Goal: Task Accomplishment & Management: Complete application form

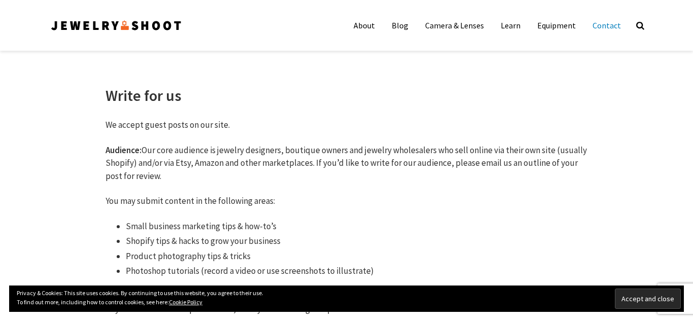
click at [612, 27] on link "Contact" at bounding box center [607, 25] width 44 height 20
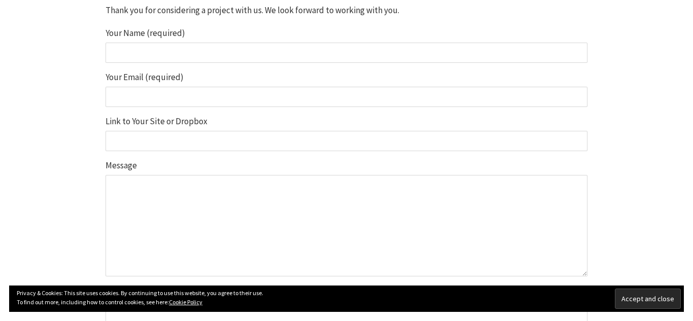
scroll to position [250, 0]
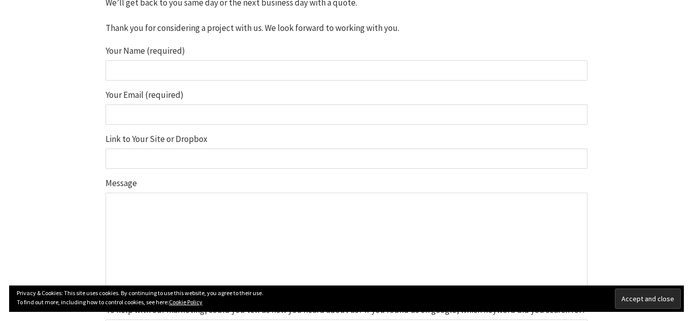
click at [251, 70] on input "Your Name (required)" at bounding box center [346, 70] width 482 height 20
type input "[PERSON_NAME]"
click at [173, 109] on input "Your Email (required)" at bounding box center [346, 114] width 482 height 20
type input "alinkbuilder4@gmail.com"
click at [156, 153] on input "Link to Your Site or Dropbox" at bounding box center [346, 159] width 482 height 20
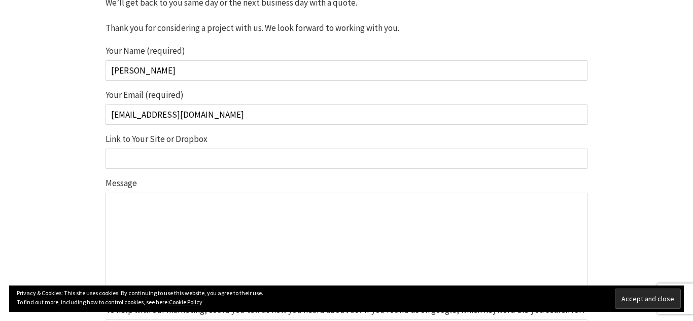
click at [135, 222] on textarea "Message" at bounding box center [346, 243] width 482 height 101
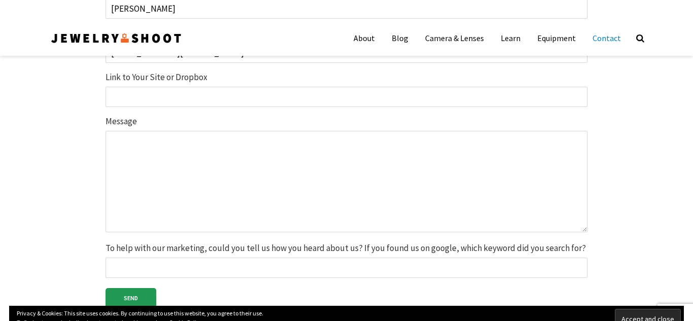
scroll to position [326, 0]
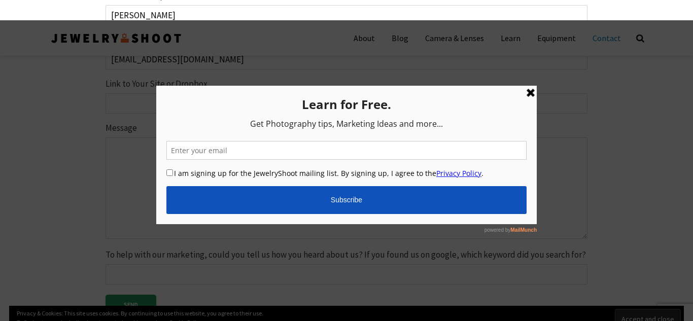
click at [532, 90] on link at bounding box center [530, 92] width 12 height 12
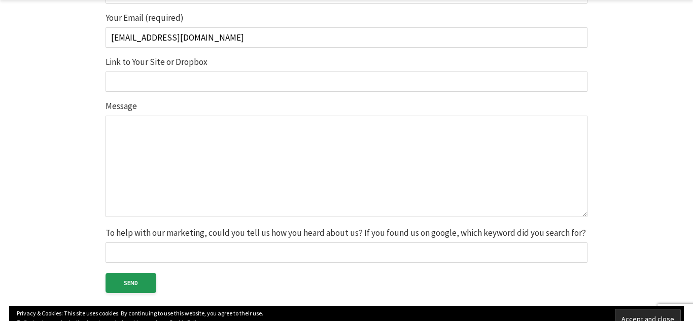
scroll to position [339, 0]
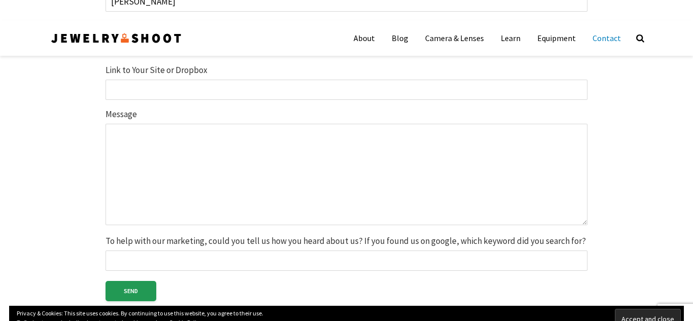
click at [122, 263] on input "To help with our marketing, could you tell us how you heard about us? If you fo…" at bounding box center [346, 261] width 482 height 20
click at [402, 159] on textarea "Message" at bounding box center [346, 174] width 482 height 101
click at [144, 85] on input "Link to Your Site or Dropbox" at bounding box center [346, 90] width 482 height 20
paste input "https://www.jewelryshoot.com/"
type input "https://www.jewelryshoot.com/"
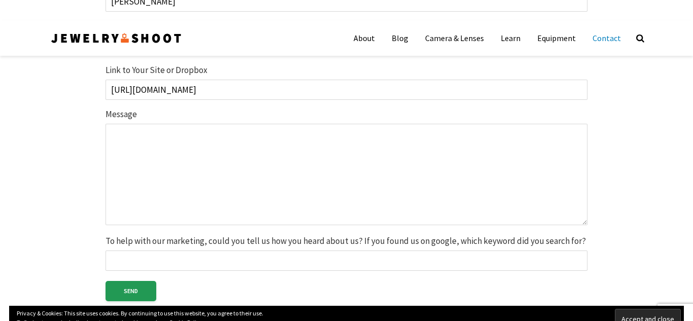
click at [354, 185] on textarea "Message" at bounding box center [346, 174] width 482 height 101
paste textarea "HI please tell me price guest post to this site - please tell me price link ins…"
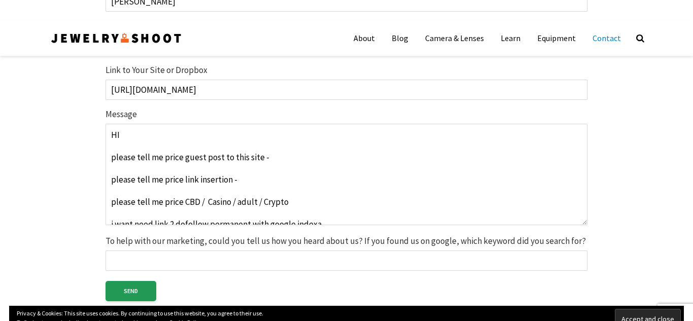
scroll to position [106, 0]
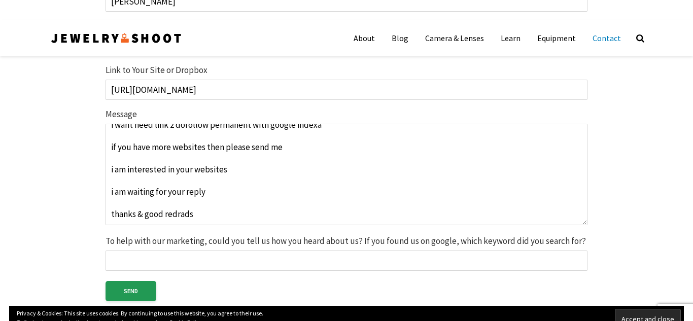
type textarea "HI please tell me price guest post to this site - please tell me price link ins…"
click at [250, 258] on input "To help with our marketing, could you tell us how you heard about us? If you fo…" at bounding box center [346, 261] width 482 height 20
type input "Digital marketing"
click at [131, 287] on input "Send" at bounding box center [130, 291] width 51 height 20
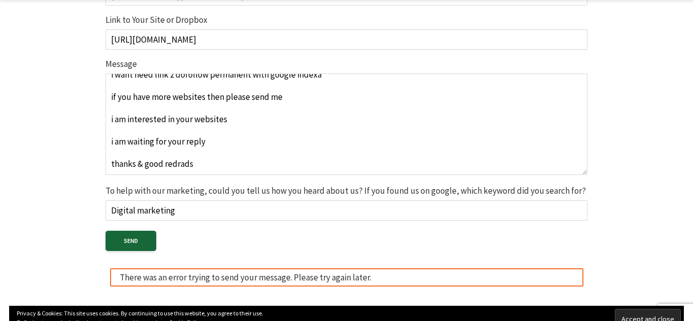
scroll to position [391, 0]
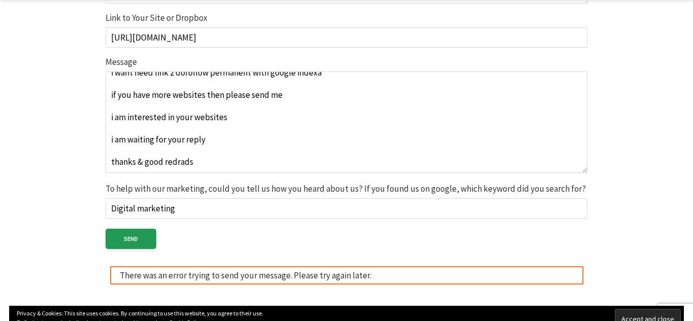
click at [173, 205] on input "Digital marketing" at bounding box center [346, 208] width 482 height 20
click at [305, 210] on input "To help with our marketing, could you tell us how you heard about us? If you fo…" at bounding box center [346, 208] width 482 height 20
type input "e"
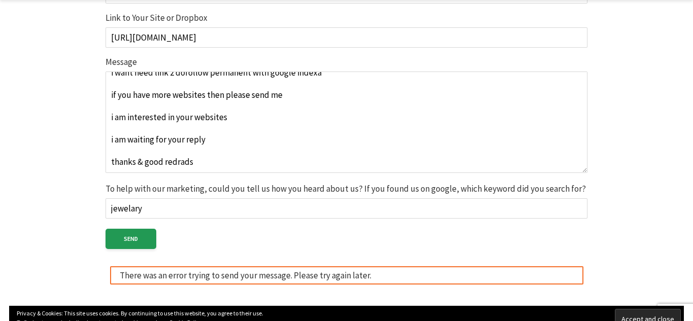
click at [305, 210] on input "jewelary" at bounding box center [346, 208] width 482 height 20
type input "jewelry"
click at [145, 234] on input "Send" at bounding box center [130, 239] width 51 height 20
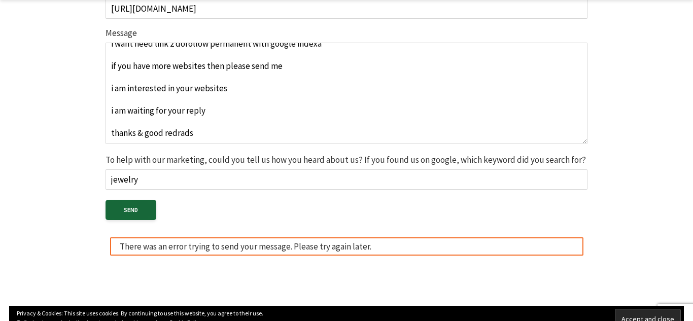
scroll to position [422, 0]
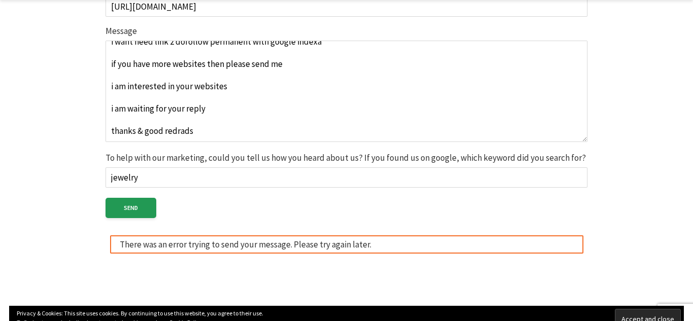
click at [201, 174] on input "jewelry" at bounding box center [346, 177] width 482 height 20
click at [176, 134] on textarea "HI please tell me price guest post to this site - please tell me price link ins…" at bounding box center [346, 91] width 482 height 101
click at [178, 170] on input "To help with our marketing, could you tell us how you heard about us? If you fo…" at bounding box center [346, 177] width 482 height 20
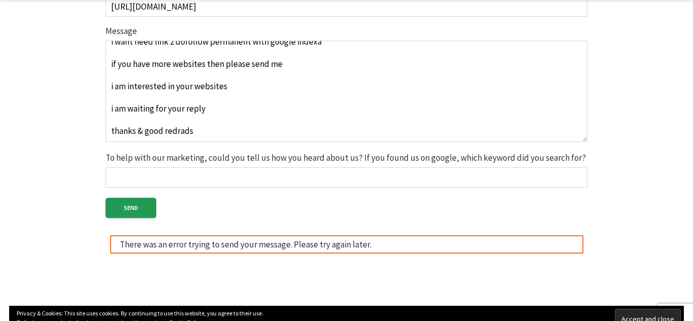
click at [198, 176] on input "To help with our marketing, could you tell us how you heard about us? If you fo…" at bounding box center [346, 177] width 482 height 20
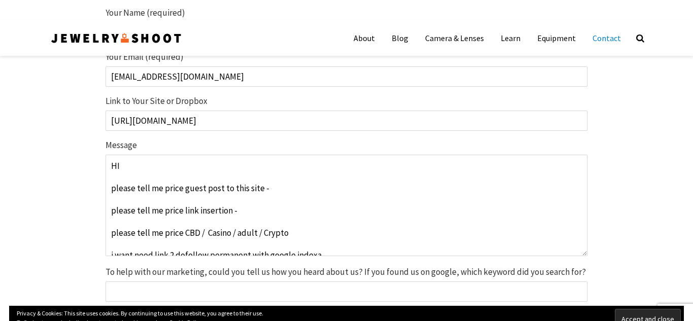
scroll to position [307, 0]
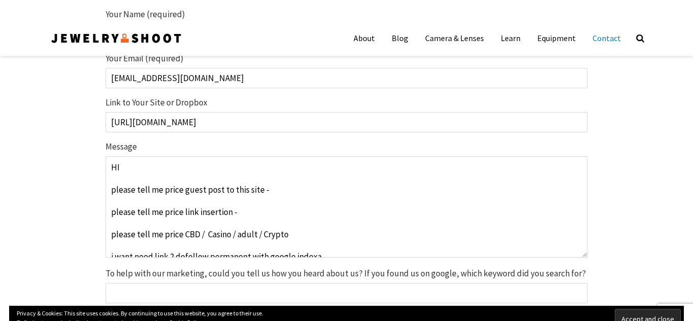
click at [216, 120] on input "https://www.jewelryshoot.com/" at bounding box center [346, 122] width 482 height 20
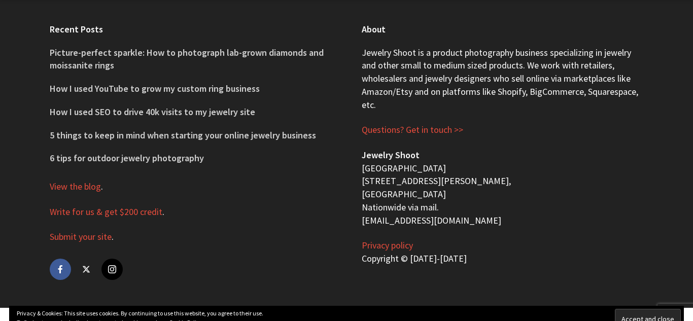
click at [216, 120] on li "How I used SEO to drive 40k visits to my jewelry site" at bounding box center [190, 111] width 281 height 23
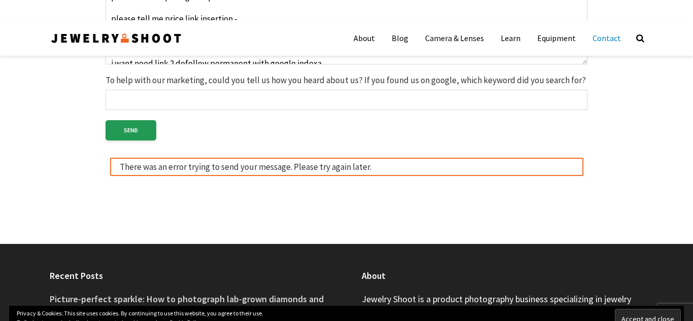
scroll to position [499, 0]
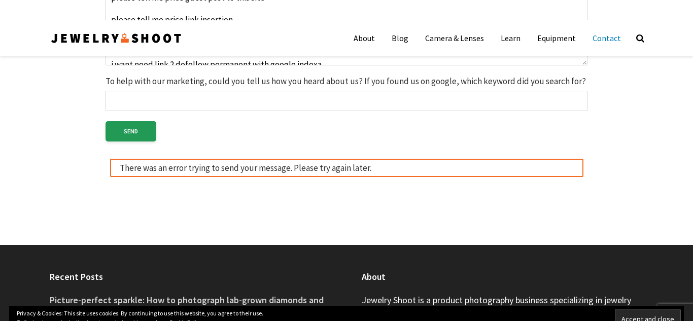
click at [228, 97] on input "To help with our marketing, could you tell us how you heard about us? If you fo…" at bounding box center [346, 101] width 482 height 20
paste input "https://www.jewelryshoot.com/"
type input "https://www.jewelryshoot.com/"
click at [145, 138] on input "Send" at bounding box center [130, 131] width 51 height 20
click at [220, 104] on input "https://www.jewelryshoot.com/" at bounding box center [346, 101] width 482 height 20
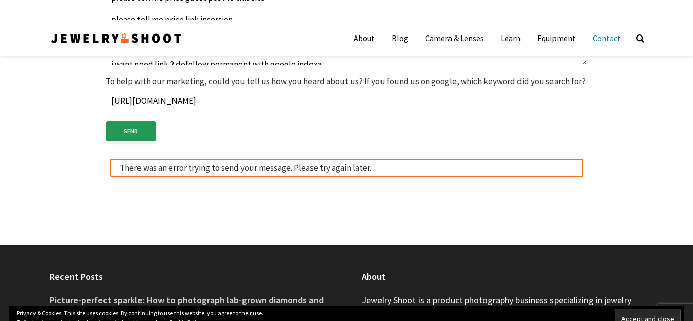
click at [220, 104] on input "https://www.jewelryshoot.com/" at bounding box center [346, 101] width 482 height 20
click at [204, 46] on div "About Blog Camera & Lenses Learn Equipment Contact Search" at bounding box center [346, 37] width 693 height 35
click at [203, 43] on div "About Blog Camera & Lenses Learn Equipment Contact Search" at bounding box center [346, 37] width 693 height 35
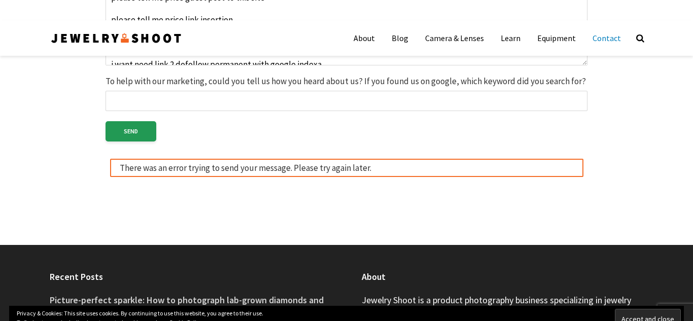
click at [209, 109] on input "To help with our marketing, could you tell us how you heard about us? If you fo…" at bounding box center [346, 101] width 482 height 20
paste input "Jewelry Photographer Bay Area - San Francisco | Nationwide via Mail"
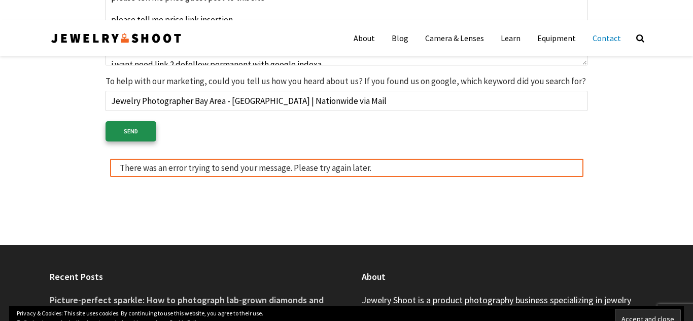
type input "Jewelry Photographer Bay Area - San Francisco | Nationwide via Mail"
click at [128, 137] on input "Send" at bounding box center [130, 131] width 51 height 20
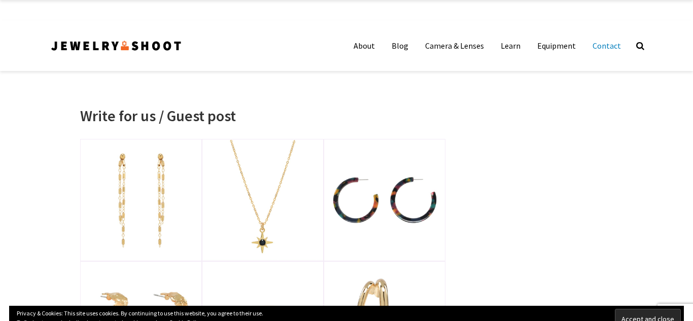
click at [600, 49] on link "Contact" at bounding box center [607, 45] width 44 height 20
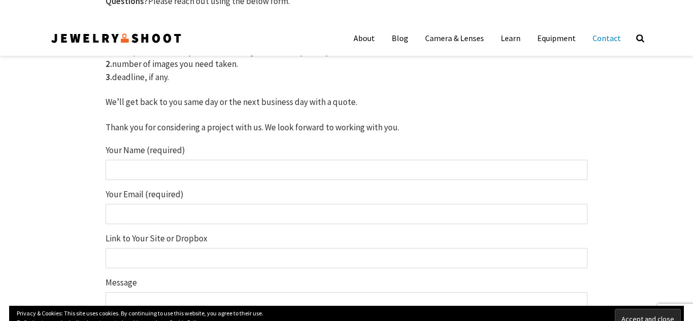
scroll to position [152, 0]
